Goal: Task Accomplishment & Management: Manage account settings

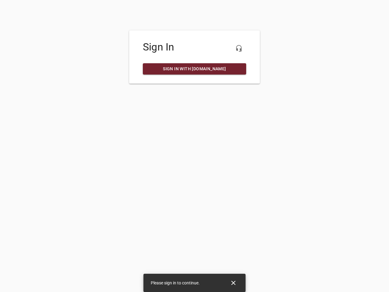
click at [239, 48] on icon "button" at bounding box center [238, 48] width 7 height 7
click at [234, 283] on icon "Close" at bounding box center [233, 283] width 4 height 4
click at [239, 48] on icon "button" at bounding box center [238, 48] width 7 height 7
